Goal: Task Accomplishment & Management: Manage account settings

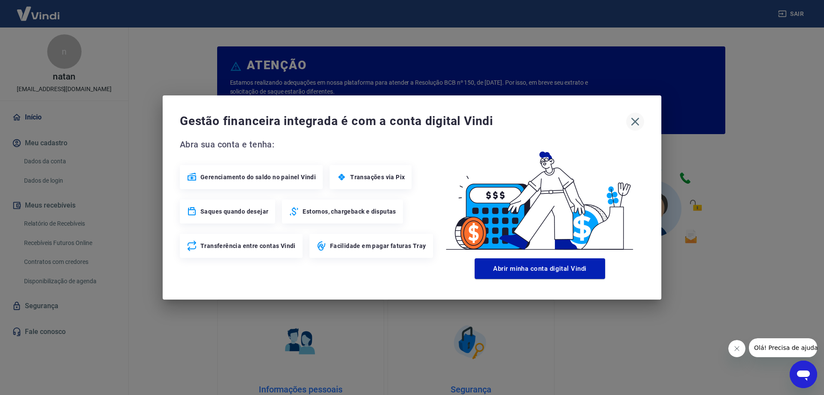
click at [630, 122] on icon "button" at bounding box center [636, 122] width 14 height 14
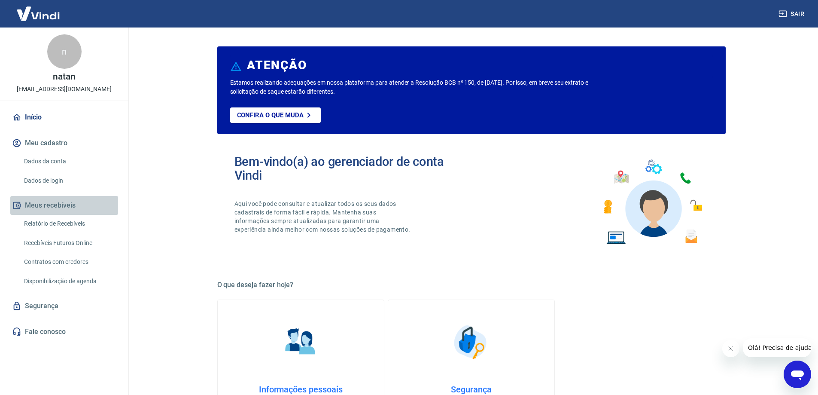
click at [69, 210] on button "Meus recebíveis" at bounding box center [64, 205] width 108 height 19
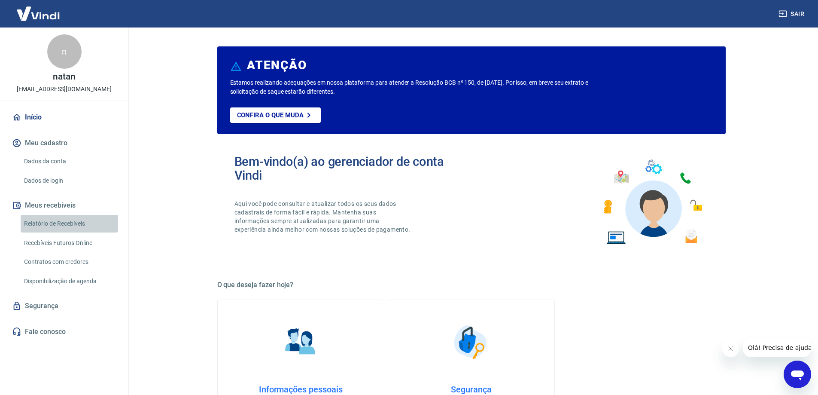
click at [69, 220] on link "Relatório de Recebíveis" at bounding box center [69, 224] width 97 height 18
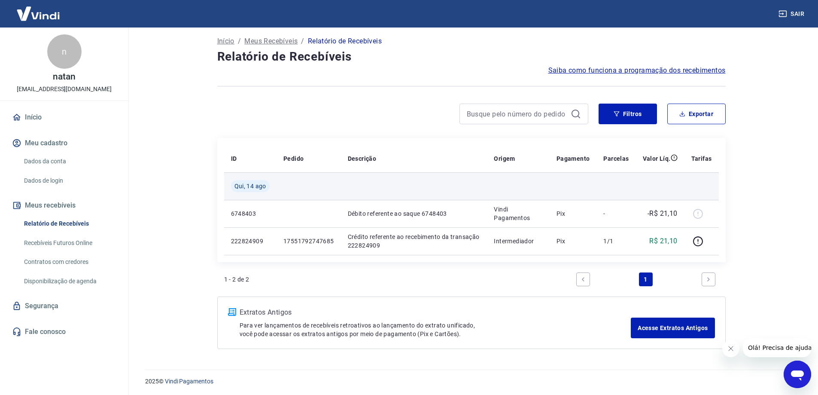
scroll to position [5, 0]
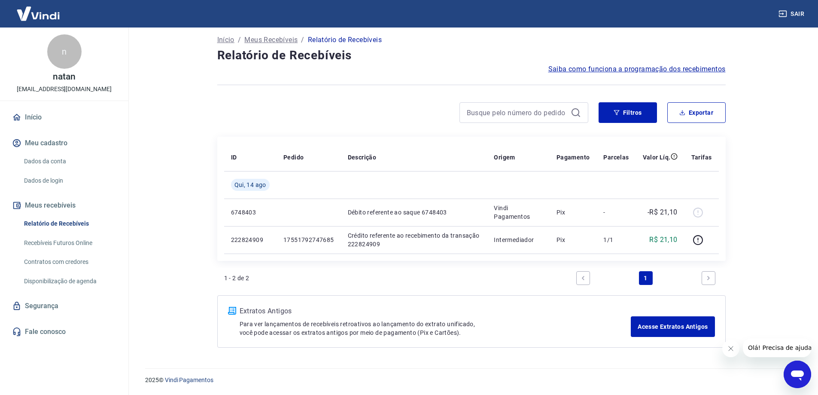
click at [46, 225] on link "Relatório de Recebíveis" at bounding box center [69, 224] width 97 height 18
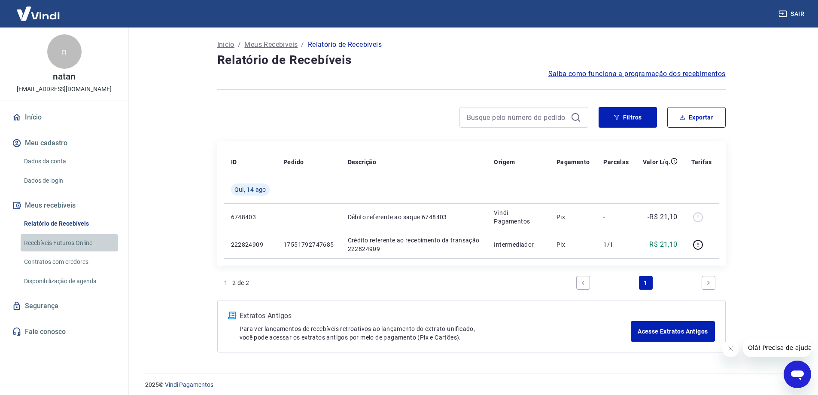
click at [92, 243] on link "Recebíveis Futuros Online" at bounding box center [69, 243] width 97 height 18
